Goal: Use online tool/utility

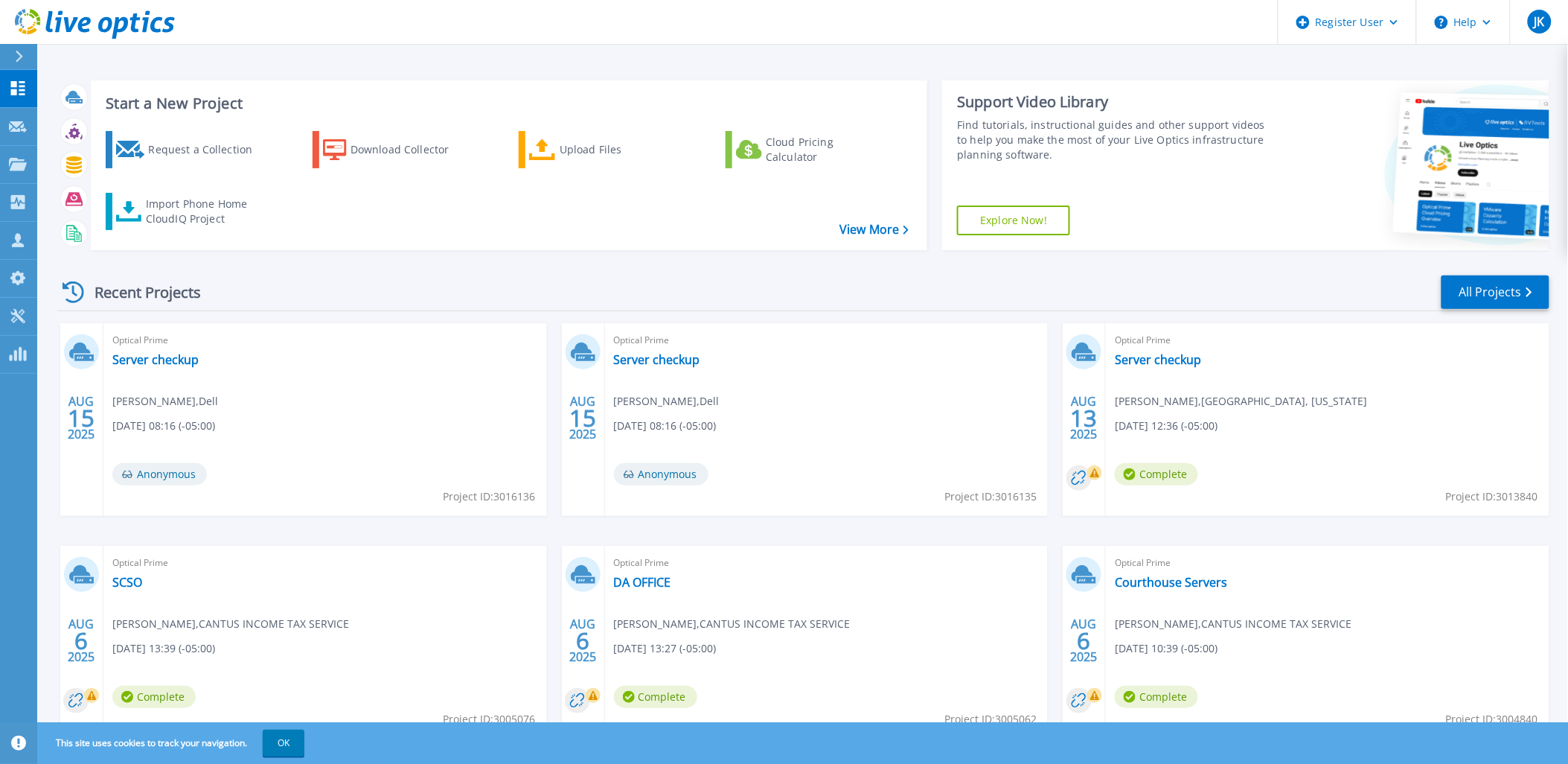
scroll to position [61, 0]
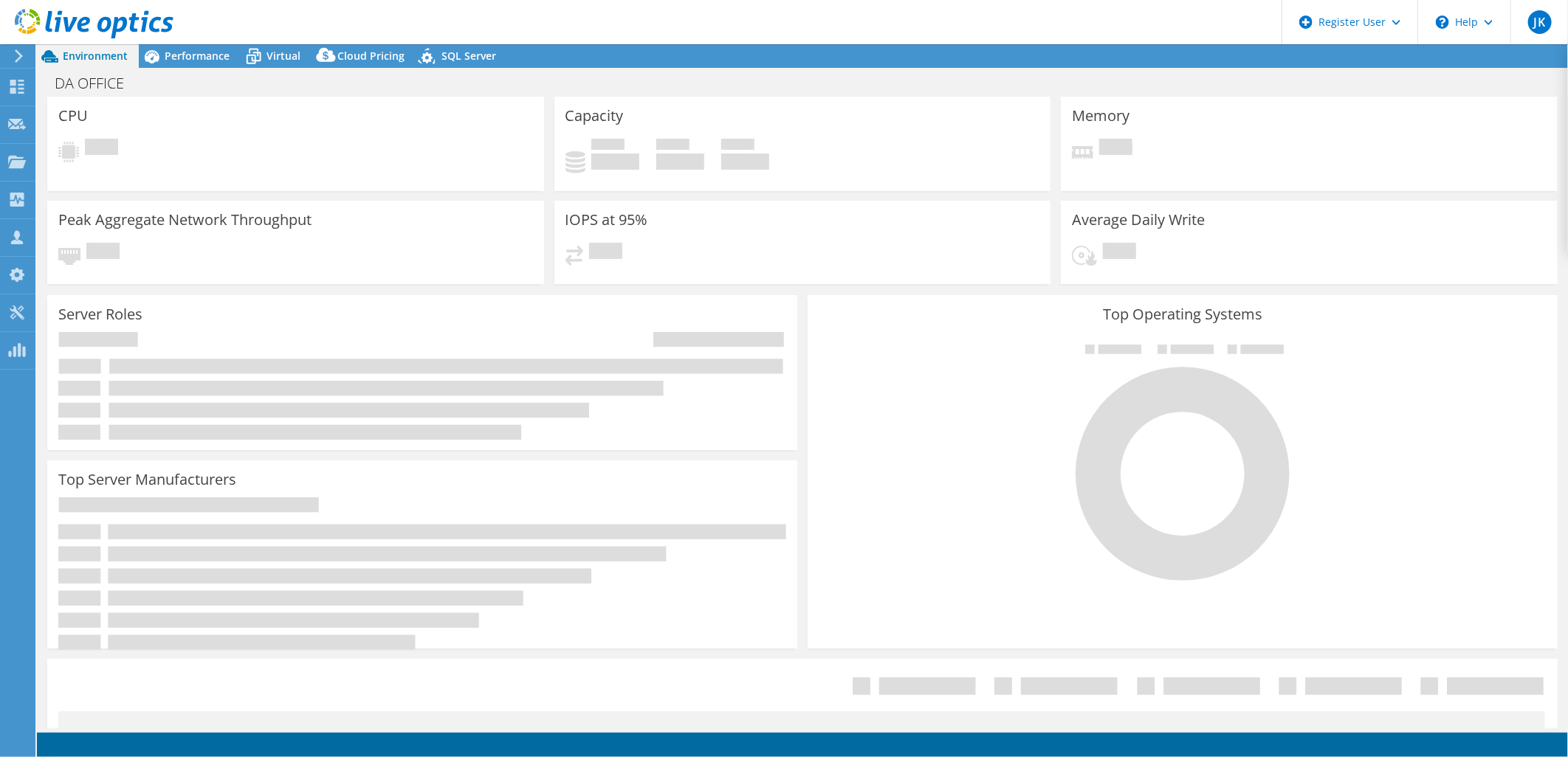
select select "USD"
